Goal: Navigation & Orientation: Find specific page/section

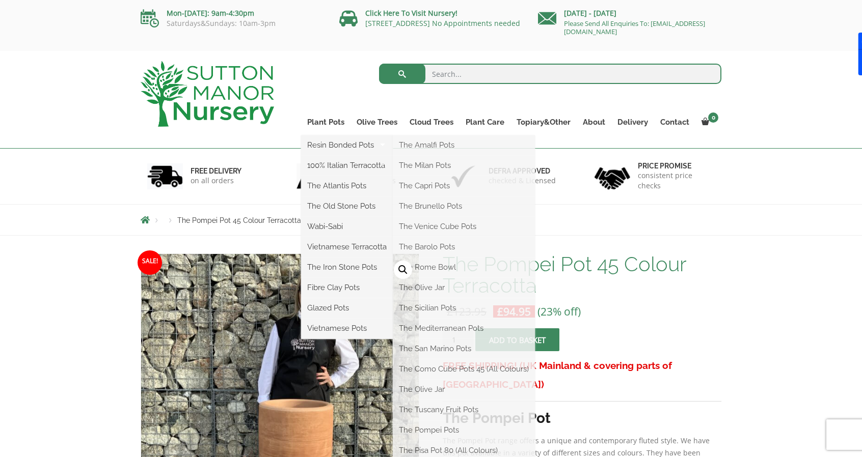
click at [329, 125] on link "Plant Pots" at bounding box center [325, 122] width 49 height 14
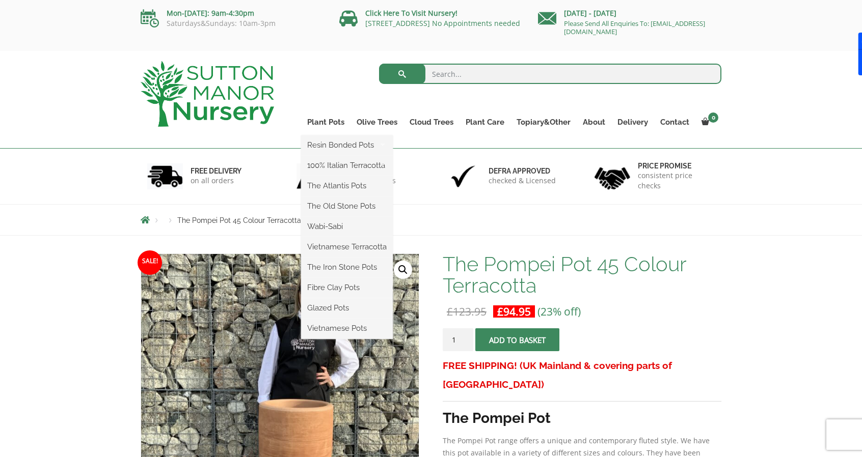
click at [334, 135] on ul "Resin Bonded Pots The Amalfi Pots The Milan Pots The Capri Pots The Brunello Po…" at bounding box center [347, 237] width 92 height 204
click at [332, 122] on link "Plant Pots" at bounding box center [325, 122] width 49 height 14
click at [315, 119] on link "Plant Pots" at bounding box center [325, 122] width 49 height 14
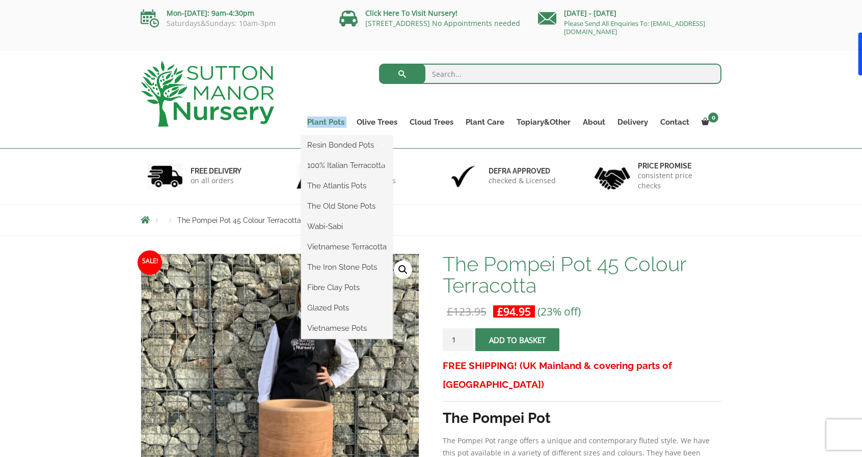
click at [320, 123] on link "Plant Pots" at bounding box center [325, 122] width 49 height 14
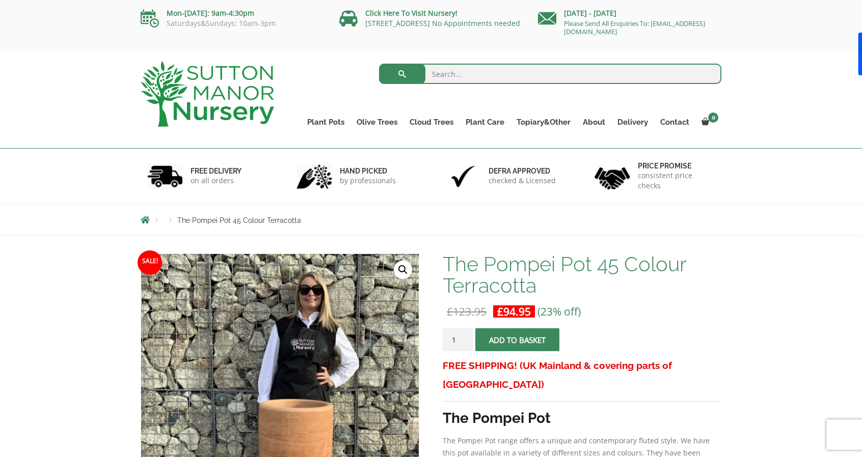
click at [307, 95] on ul "Plant Pots Resin Bonded Pots The Amalfi Pots The Milan Pots The Capri Pots The …" at bounding box center [511, 115] width 420 height 46
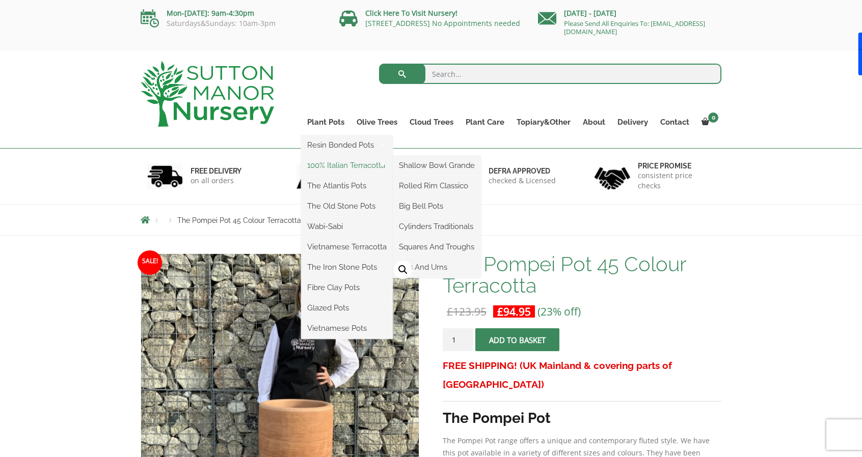
click at [340, 161] on link "100% Italian Terracotta" at bounding box center [347, 165] width 92 height 15
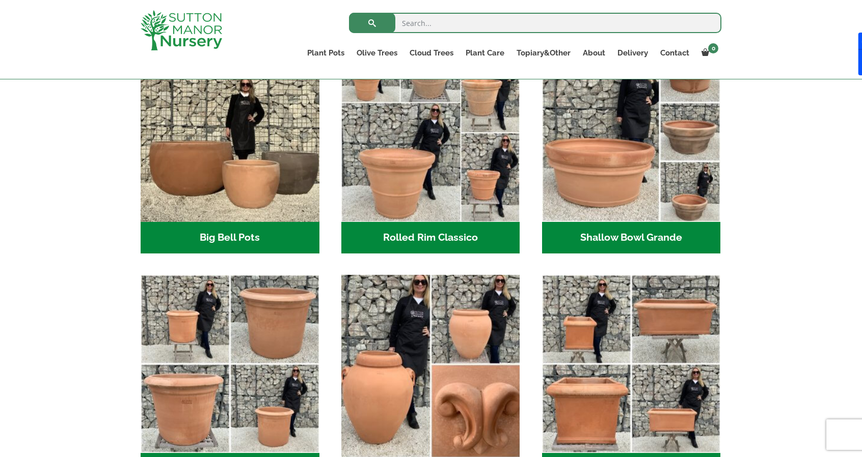
scroll to position [356, 0]
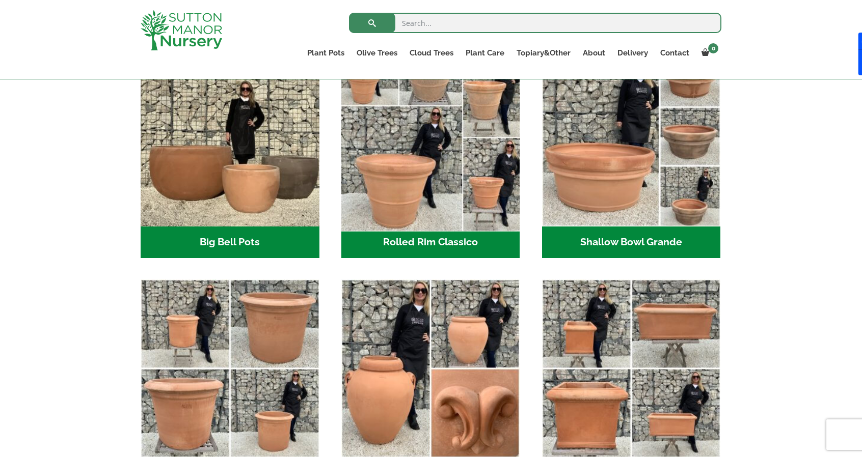
click at [397, 180] on img "Visit product category Rolled Rim Classico" at bounding box center [430, 137] width 187 height 187
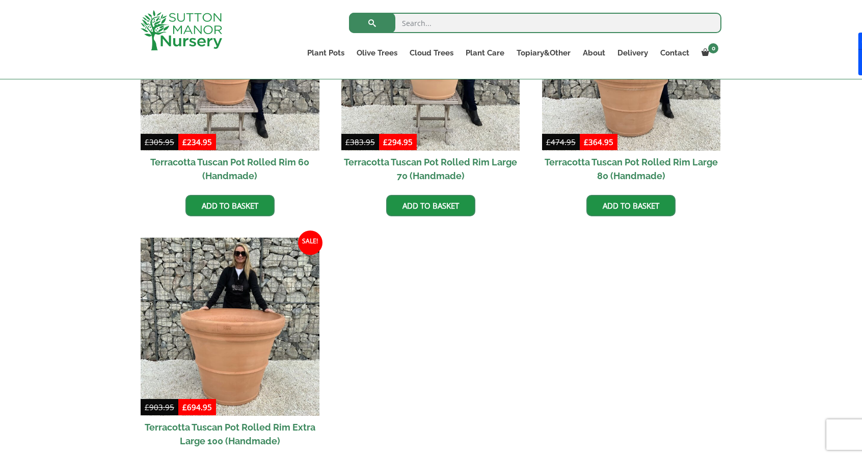
scroll to position [917, 0]
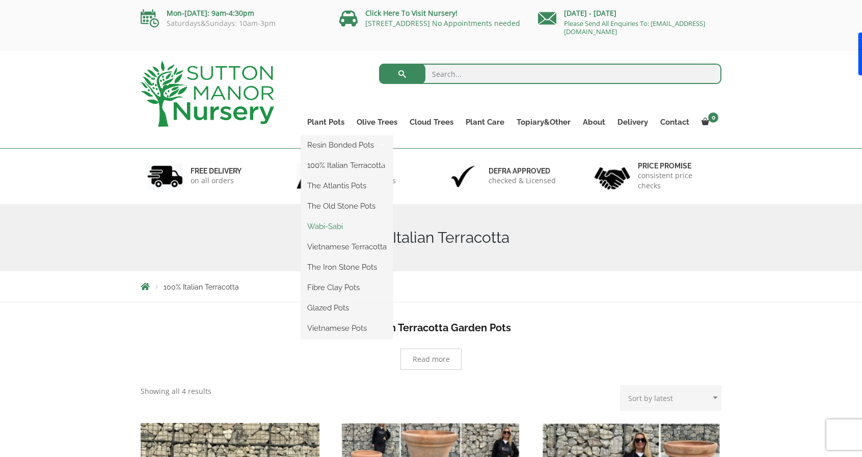
click at [337, 221] on link "Wabi-Sabi" at bounding box center [347, 226] width 92 height 15
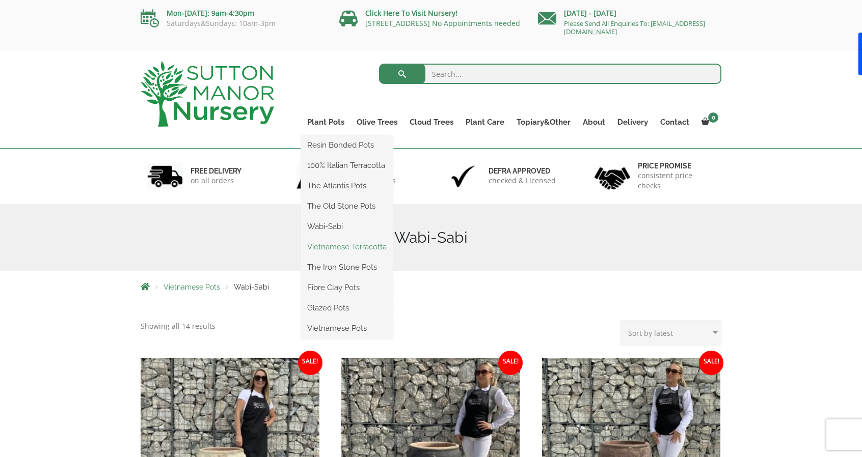
click at [348, 242] on link "Vietnamese Terracotta" at bounding box center [347, 246] width 92 height 15
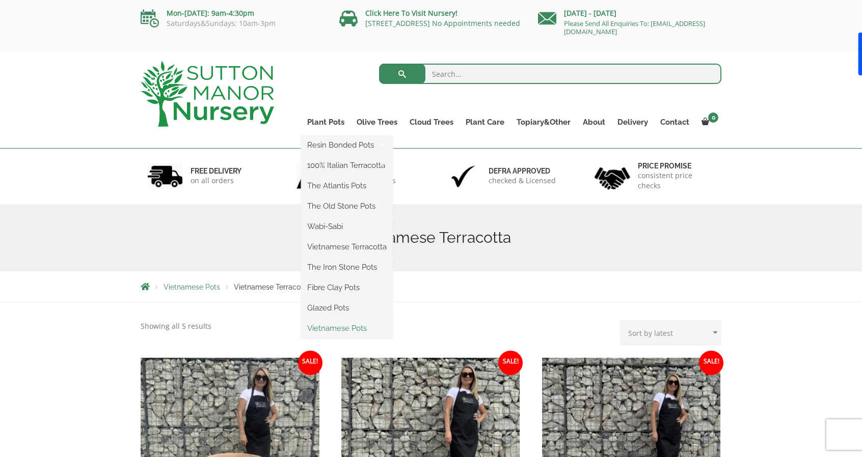
click at [347, 326] on link "Vietnamese Pots" at bounding box center [347, 328] width 92 height 15
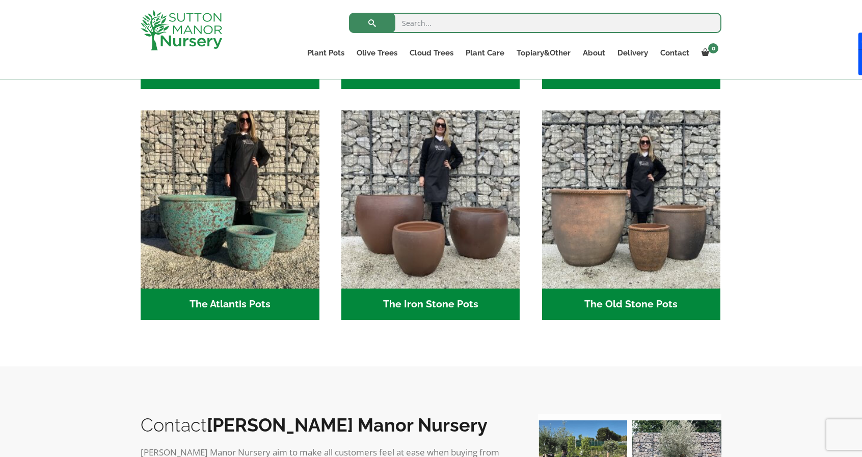
scroll to position [306, 0]
